Goal: Transaction & Acquisition: Purchase product/service

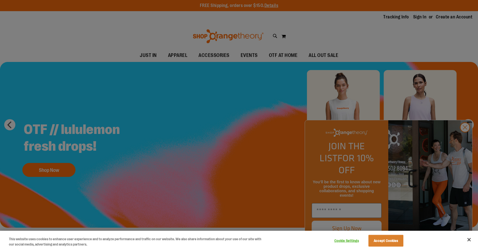
click at [122, 71] on div at bounding box center [239, 125] width 478 height 250
click at [467, 137] on div at bounding box center [239, 125] width 478 height 250
click at [388, 244] on button "Accept Cookies" at bounding box center [385, 241] width 35 height 12
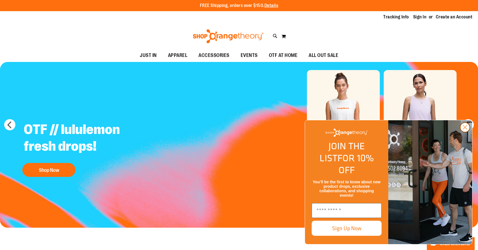
click at [467, 132] on circle "Close dialog" at bounding box center [464, 127] width 9 height 9
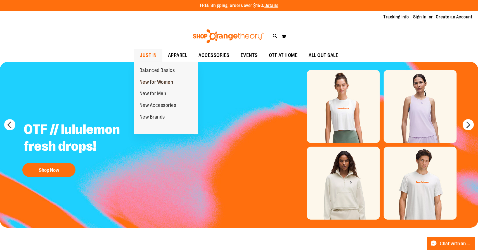
click at [158, 80] on span "New for Women" at bounding box center [156, 82] width 34 height 7
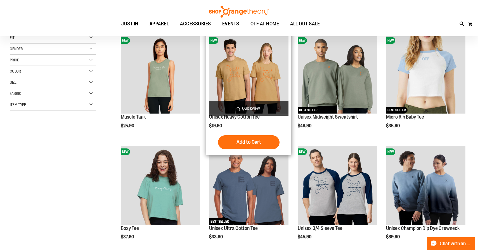
scroll to position [66, 0]
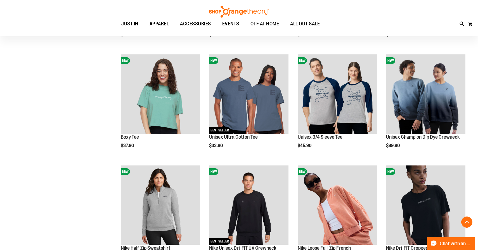
scroll to position [172, 0]
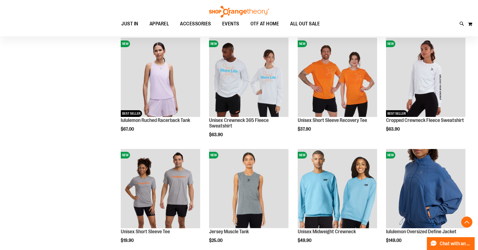
scroll to position [518, 0]
